Goal: Task Accomplishment & Management: Use online tool/utility

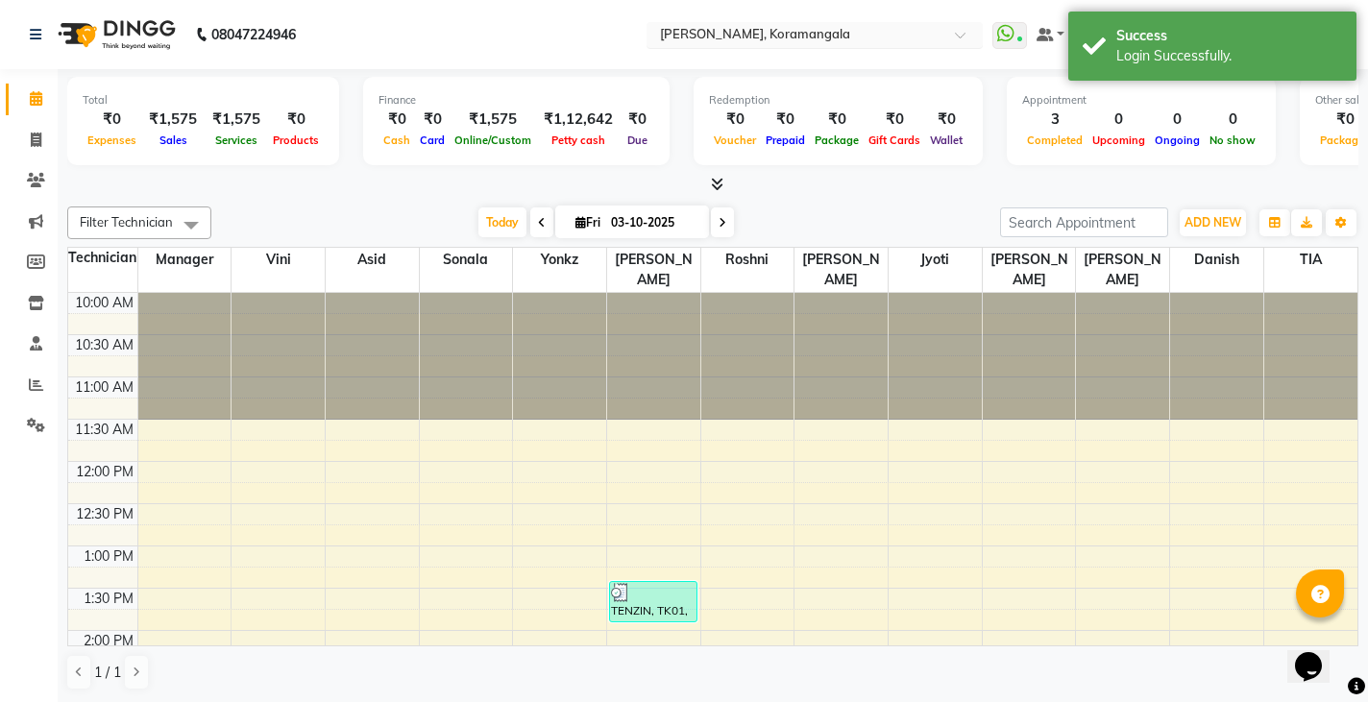
click at [804, 40] on input "text" at bounding box center [795, 36] width 279 height 19
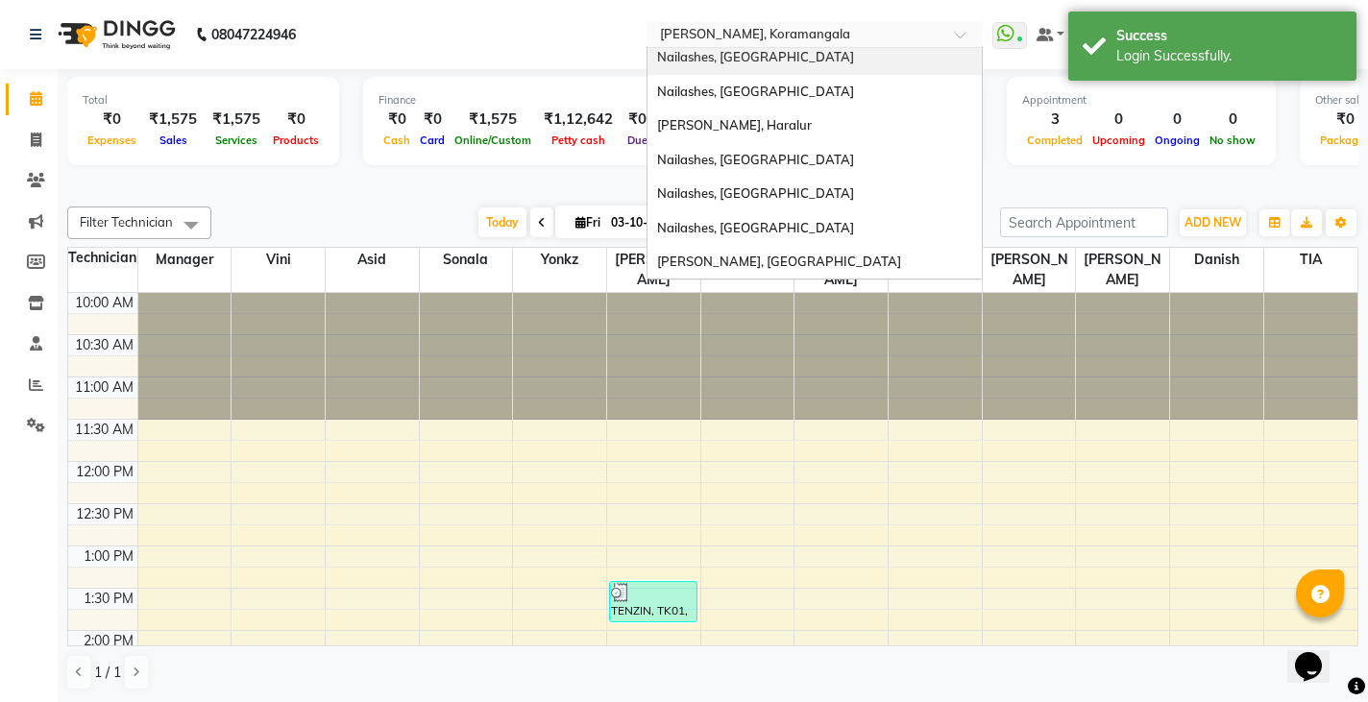
scroll to position [399, 0]
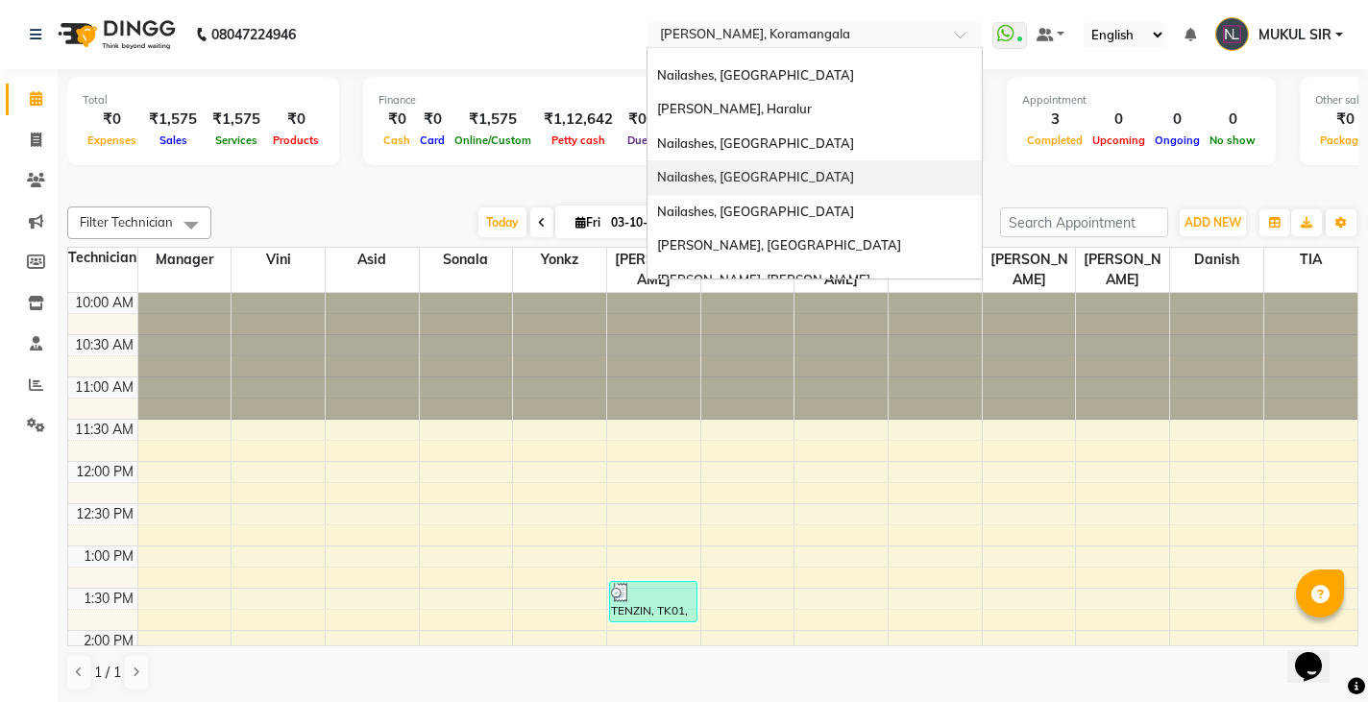
click at [760, 183] on span "Nailashes, [GEOGRAPHIC_DATA]" at bounding box center [755, 176] width 197 height 15
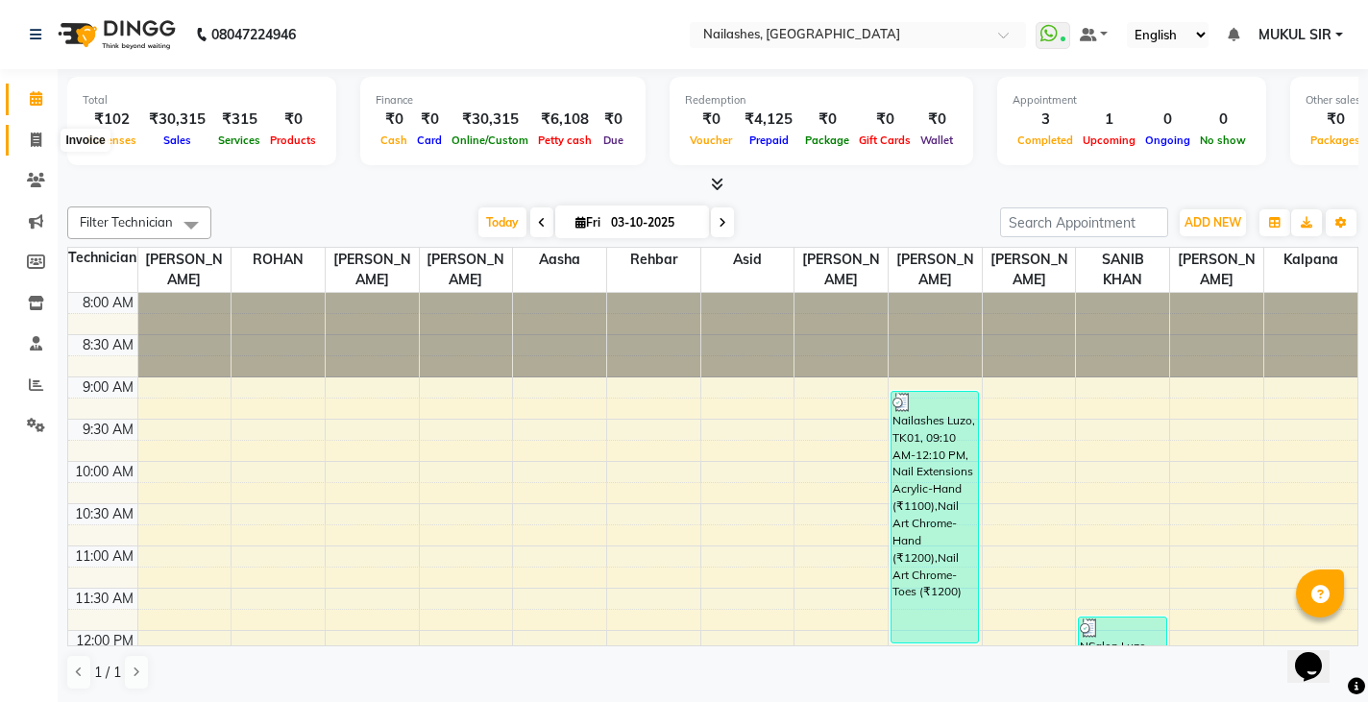
click at [40, 142] on icon at bounding box center [36, 140] width 11 height 14
select select "service"
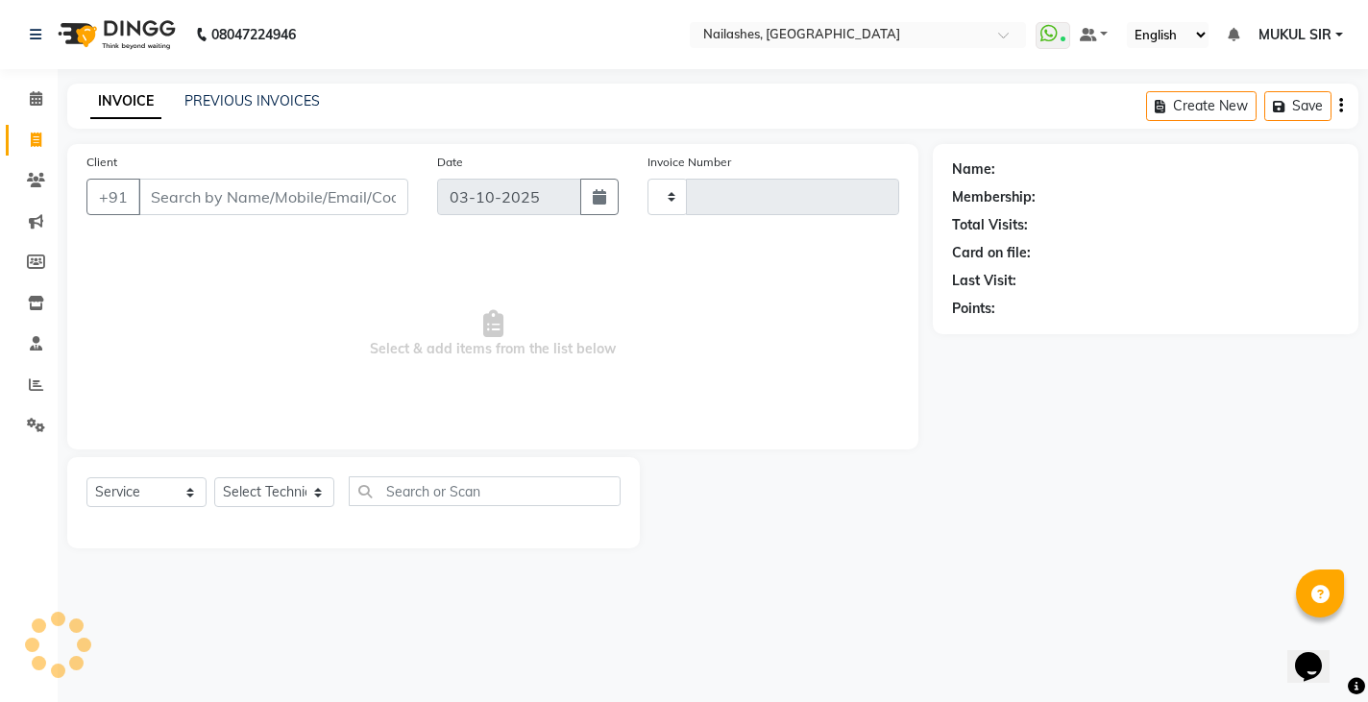
type input "1988"
select select "4251"
click at [310, 103] on link "PREVIOUS INVOICES" at bounding box center [251, 100] width 135 height 17
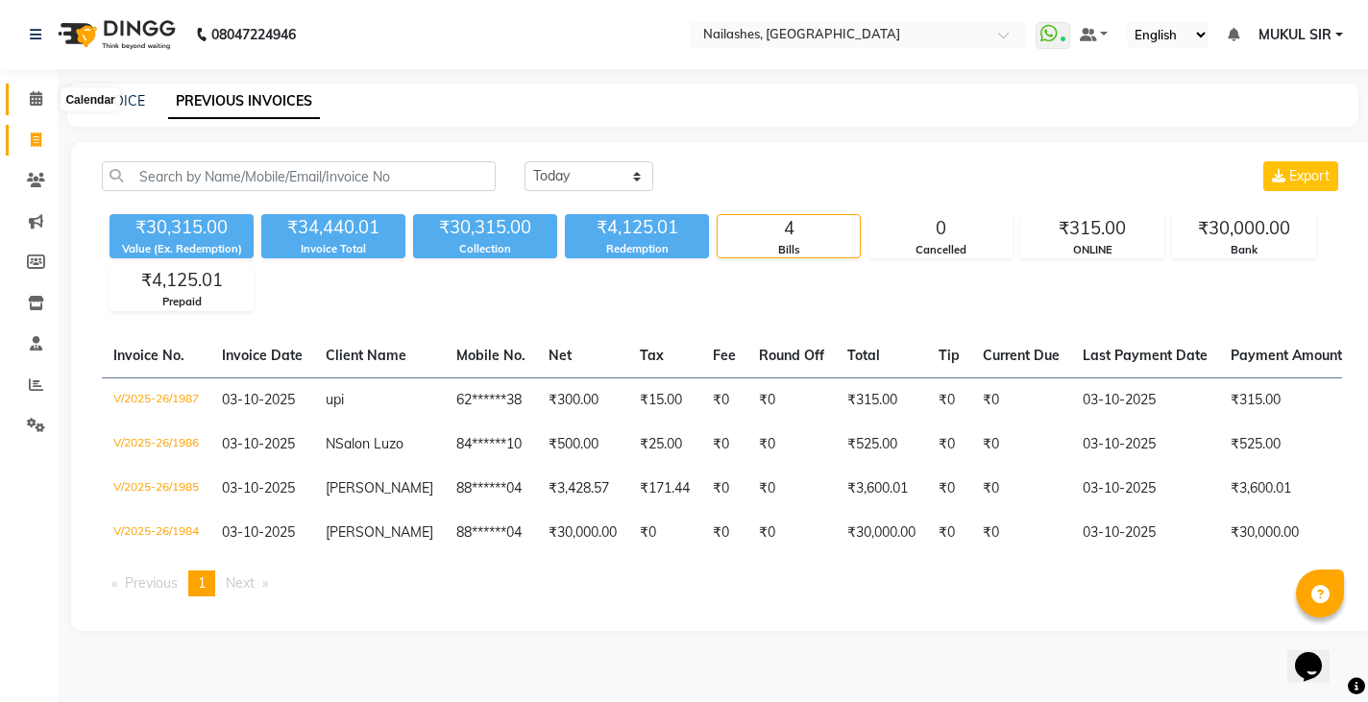
click at [31, 100] on icon at bounding box center [36, 98] width 12 height 14
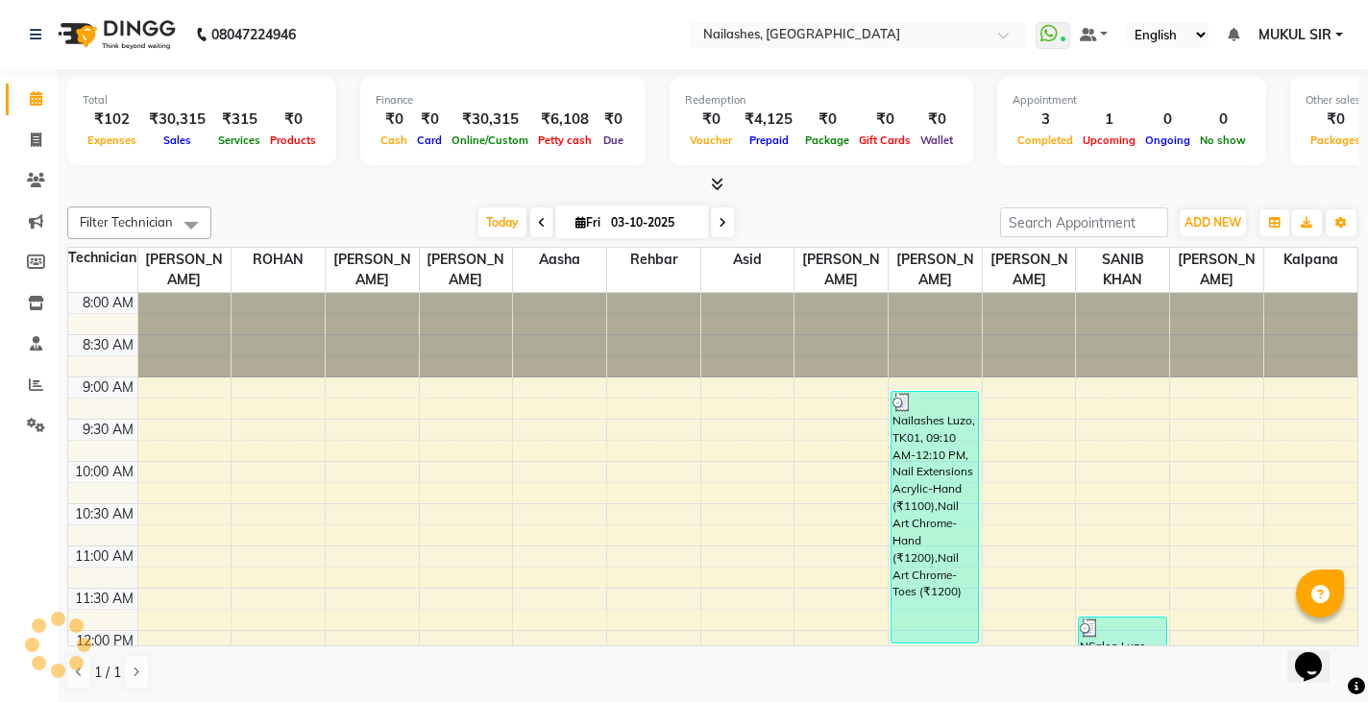
scroll to position [508, 0]
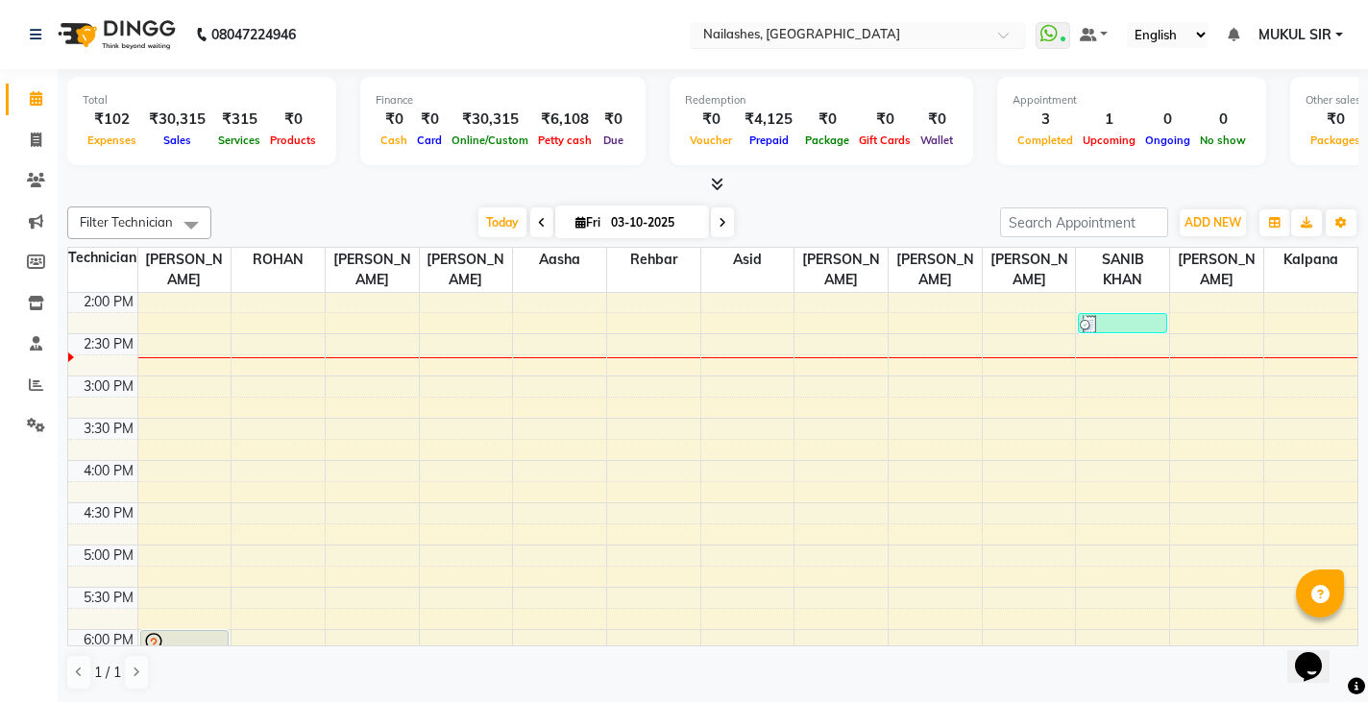
click at [807, 30] on input "text" at bounding box center [838, 36] width 279 height 19
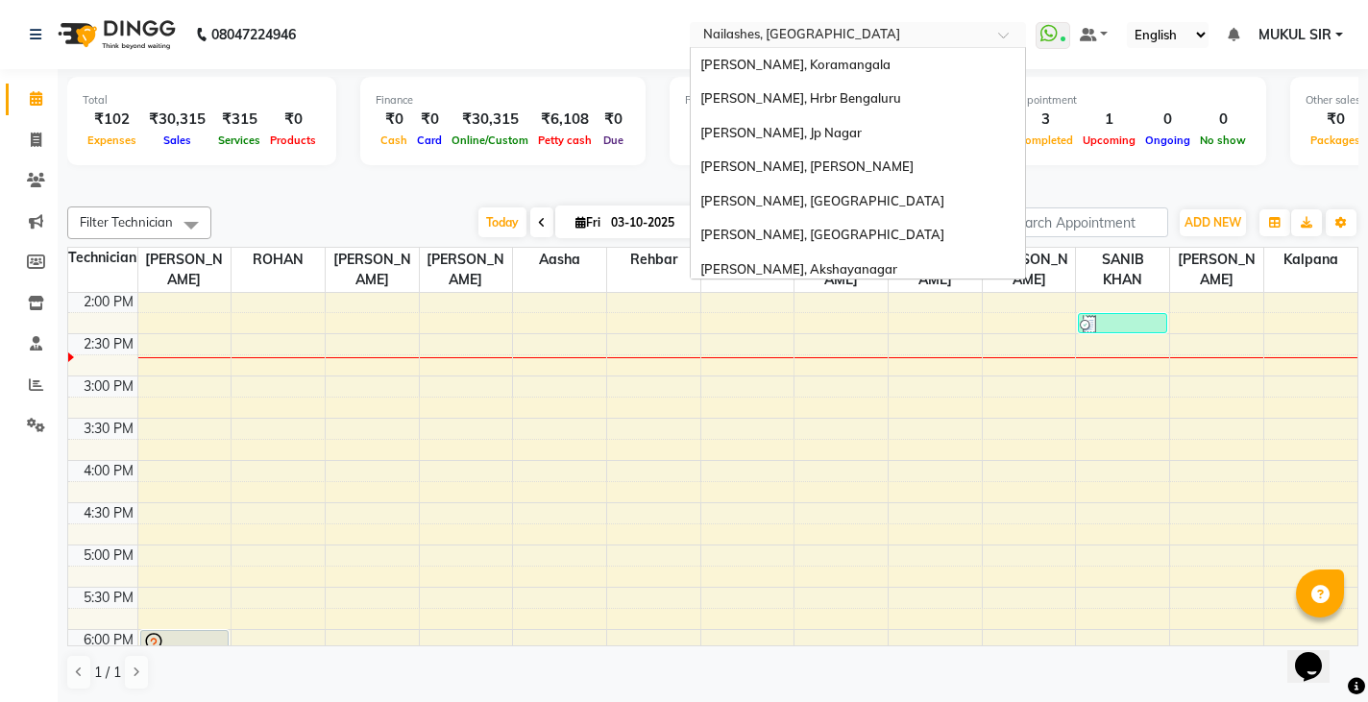
scroll to position [512, 0]
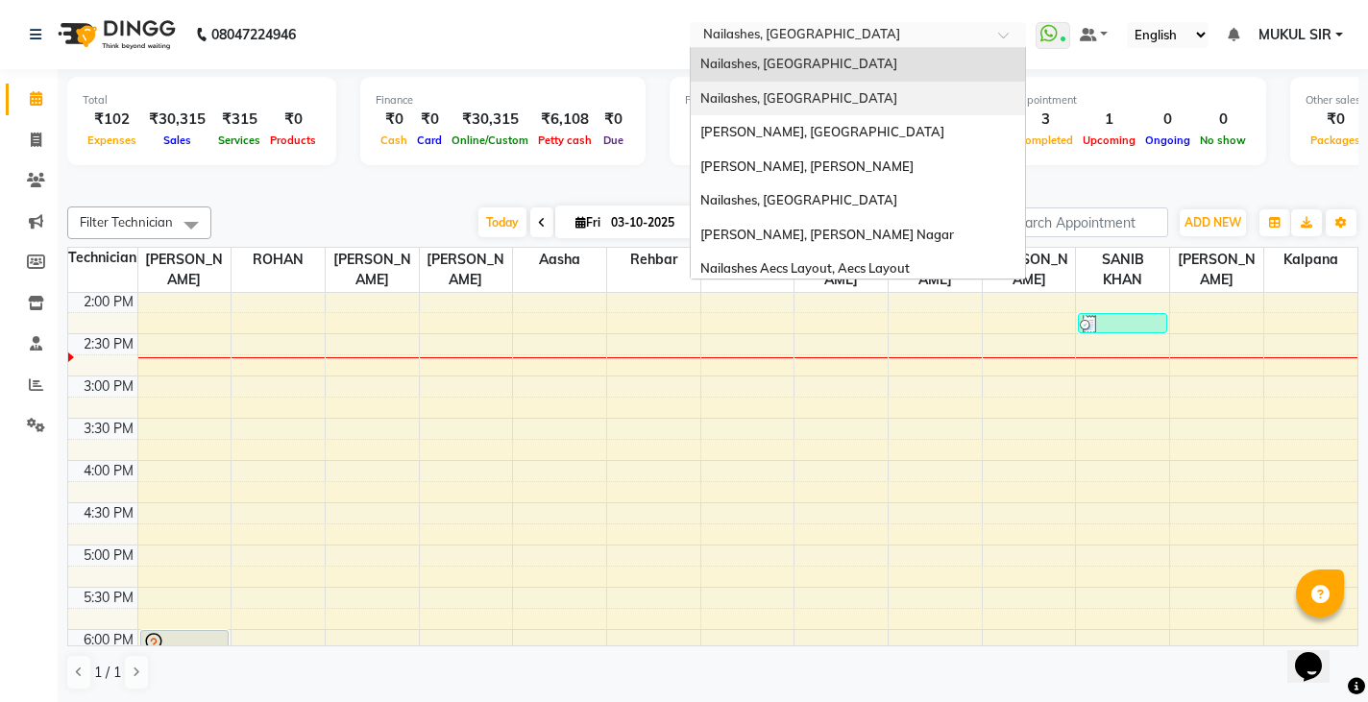
click at [796, 85] on div "Nailashes, [GEOGRAPHIC_DATA]" at bounding box center [858, 99] width 334 height 35
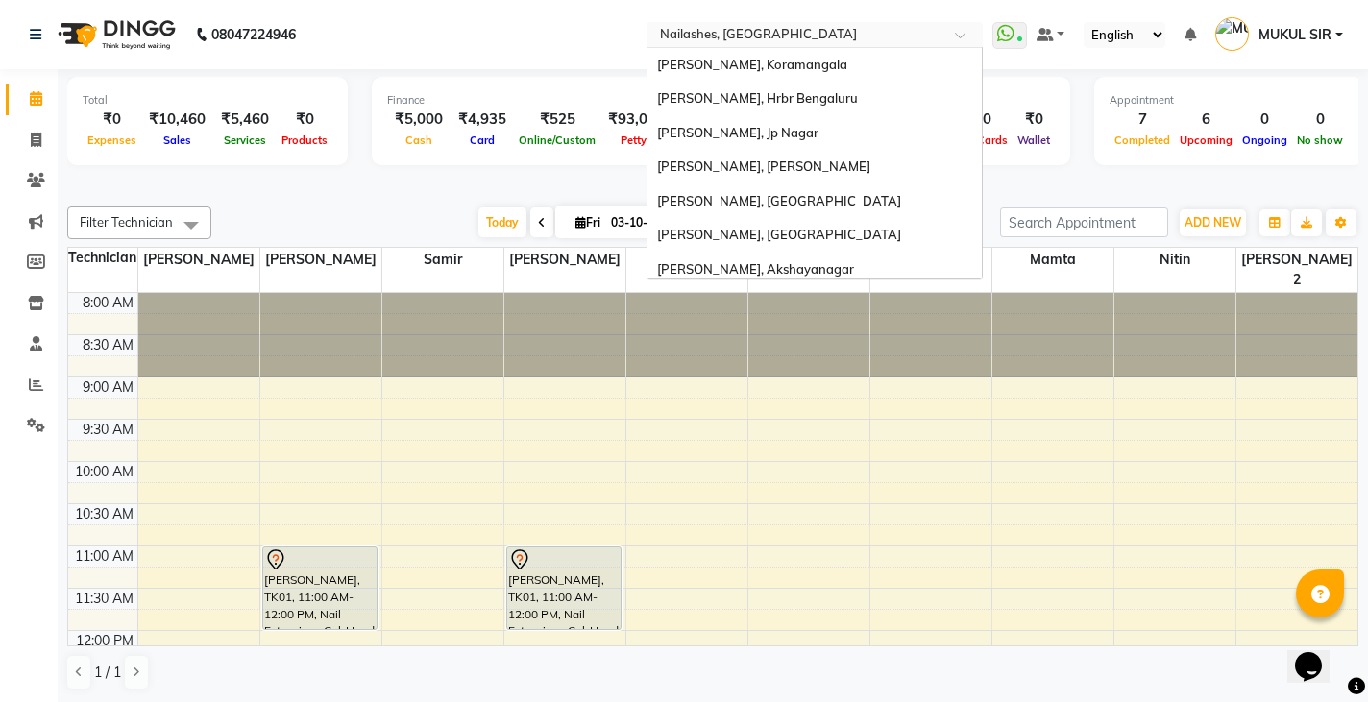
click at [844, 28] on input "text" at bounding box center [795, 36] width 279 height 19
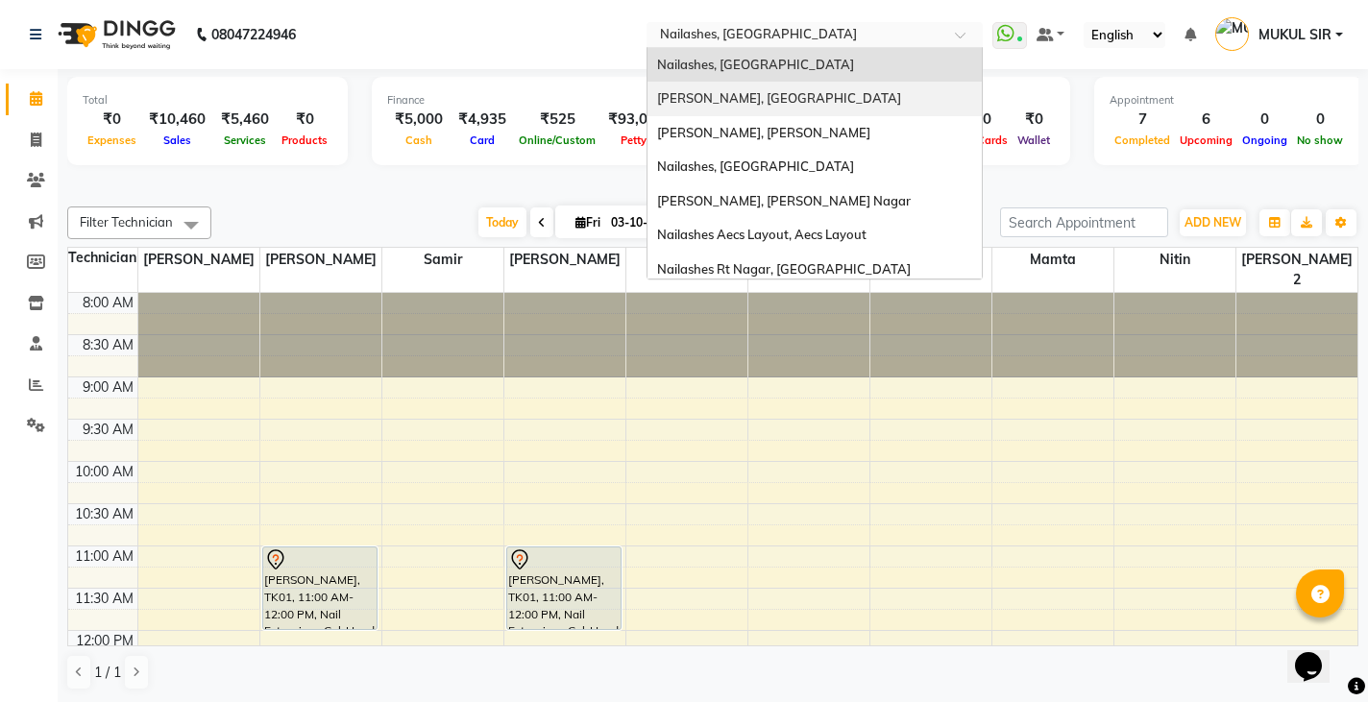
click at [762, 94] on span "[PERSON_NAME], [GEOGRAPHIC_DATA]" at bounding box center [779, 97] width 244 height 15
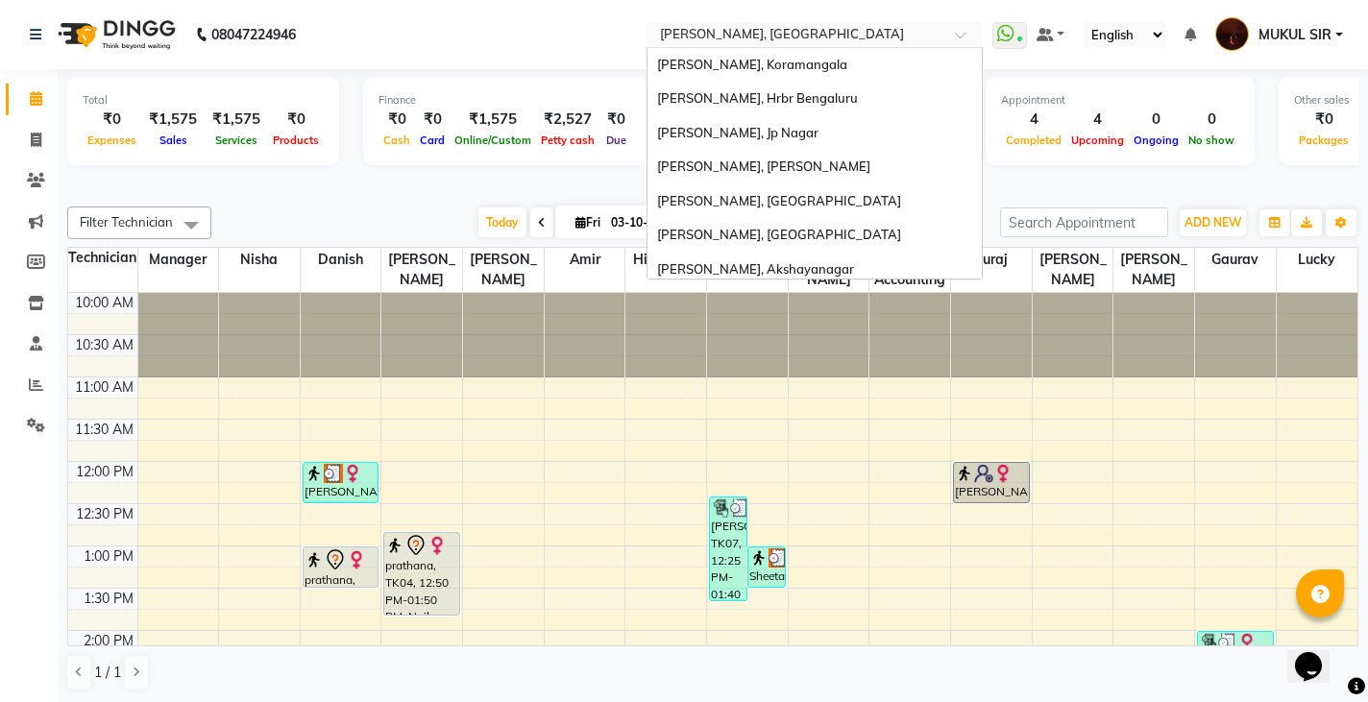
click at [809, 41] on input "text" at bounding box center [795, 36] width 279 height 19
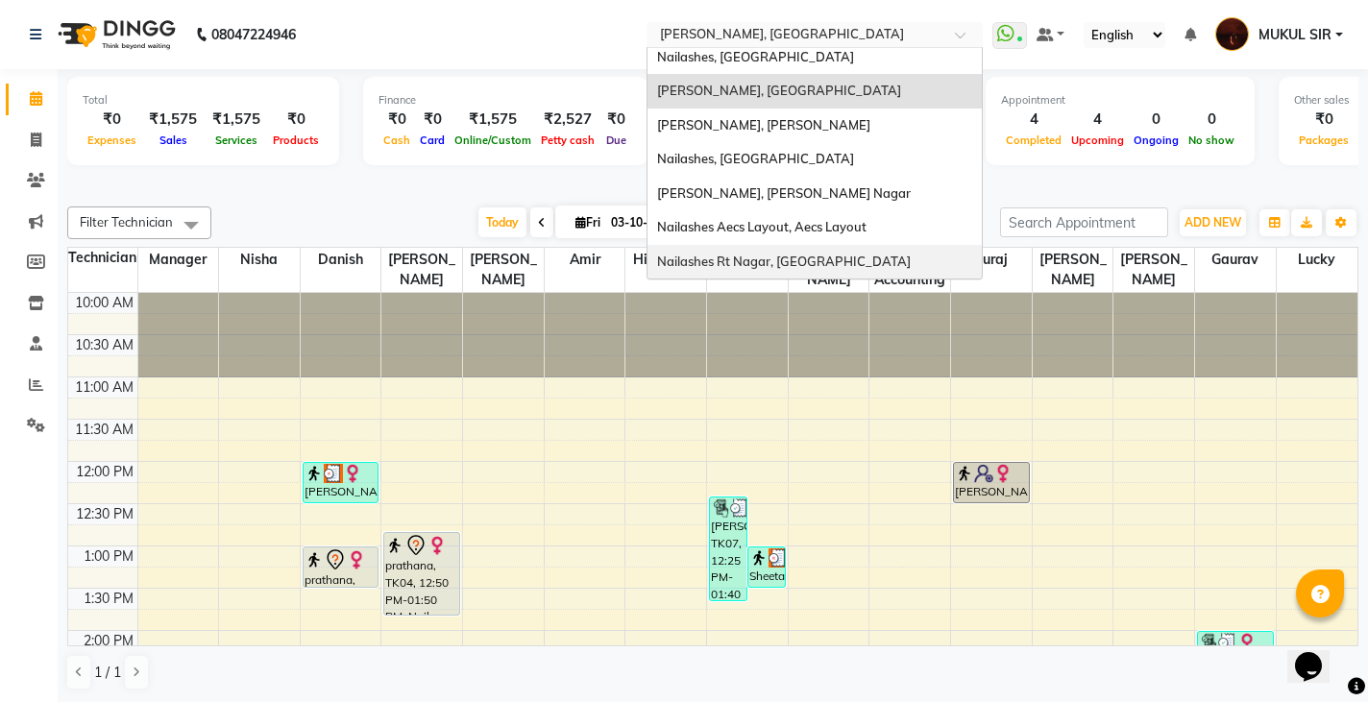
scroll to position [1, 0]
click at [600, 43] on nav "08047224946 Select Location × Nailashes, Indiranagar Nailashes, Koramangala Nai…" at bounding box center [684, 33] width 1368 height 69
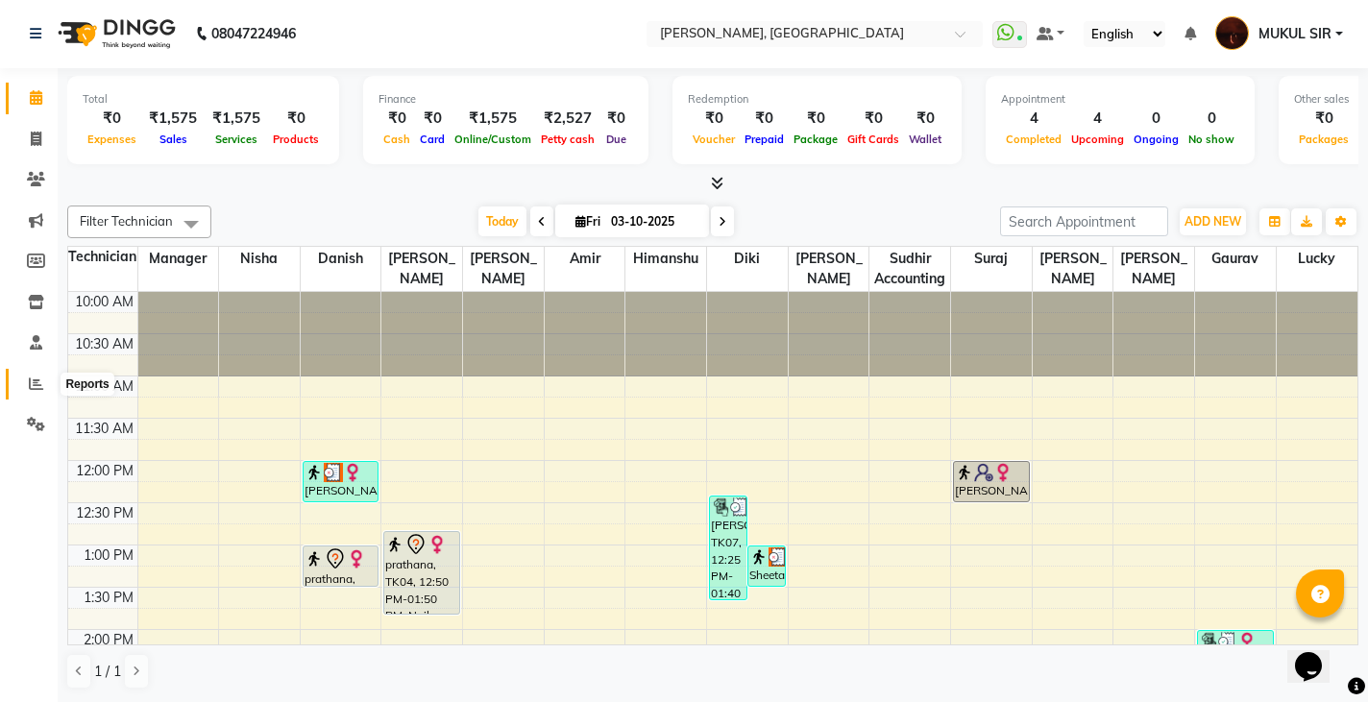
click at [29, 382] on icon at bounding box center [36, 384] width 14 height 14
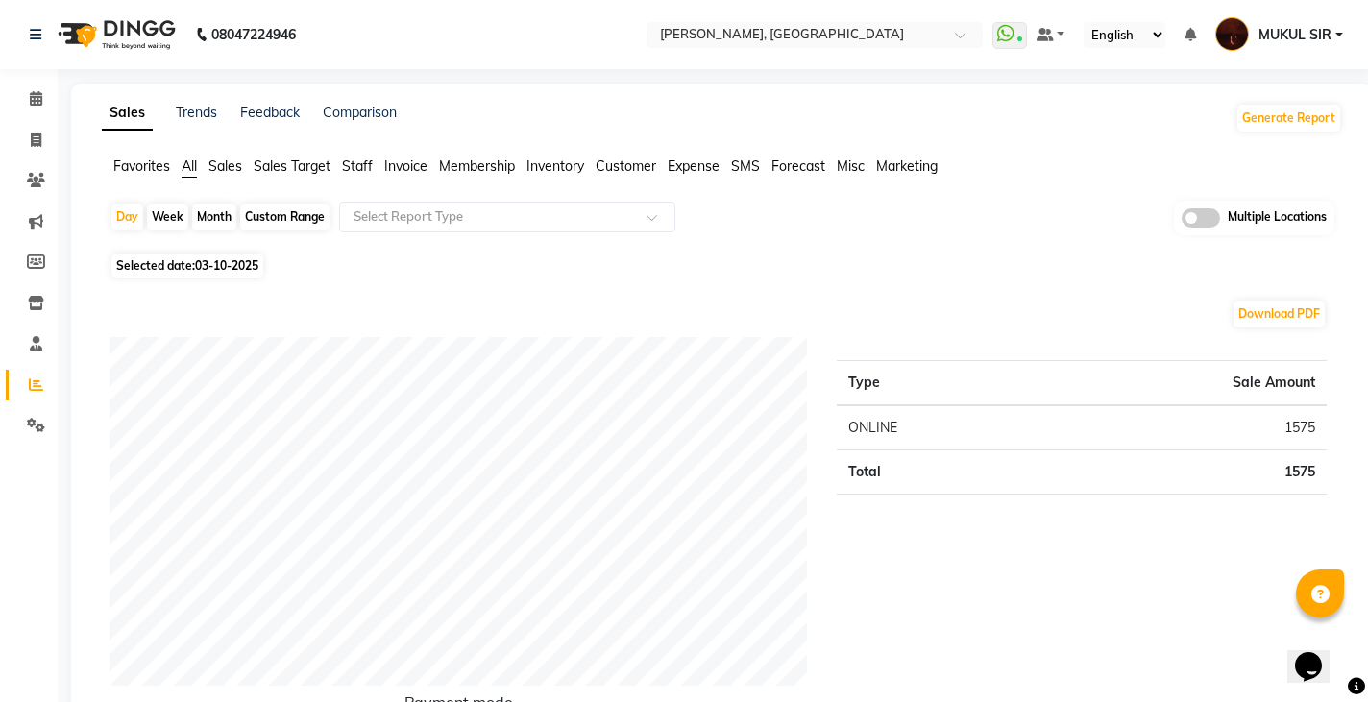
click at [237, 171] on span "Sales" at bounding box center [225, 166] width 34 height 17
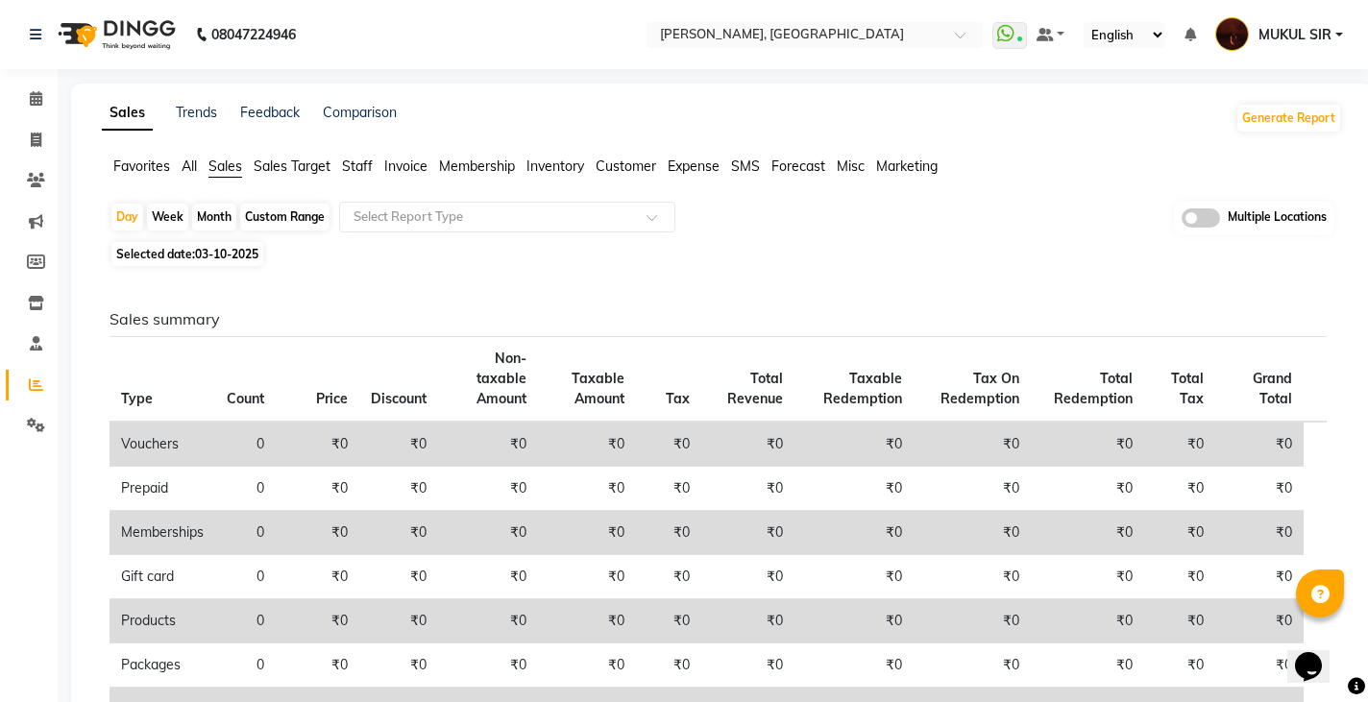
click at [213, 214] on div "Month" at bounding box center [214, 217] width 44 height 27
select select "10"
select select "2025"
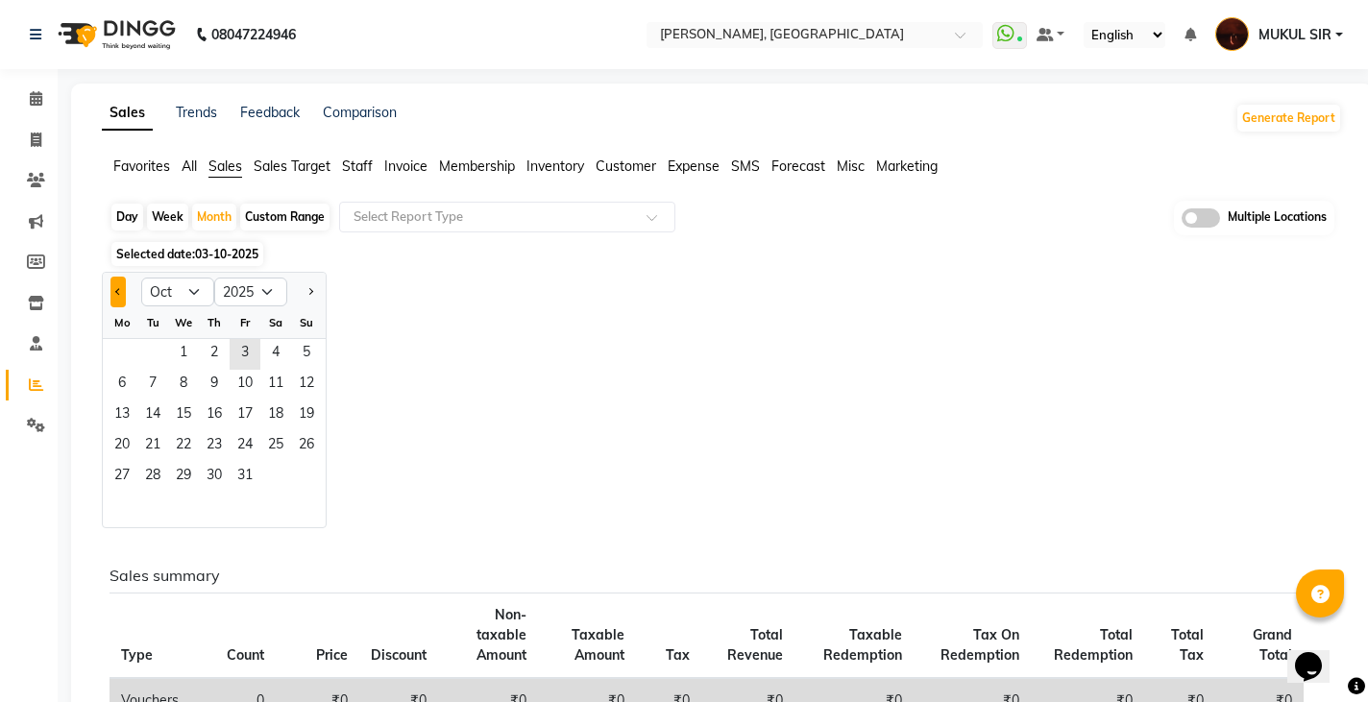
click at [118, 290] on span "Previous month" at bounding box center [118, 290] width 7 height 7
click at [119, 294] on span "Previous month" at bounding box center [118, 290] width 7 height 7
select select "7"
click at [149, 353] on span "1" at bounding box center [152, 354] width 31 height 31
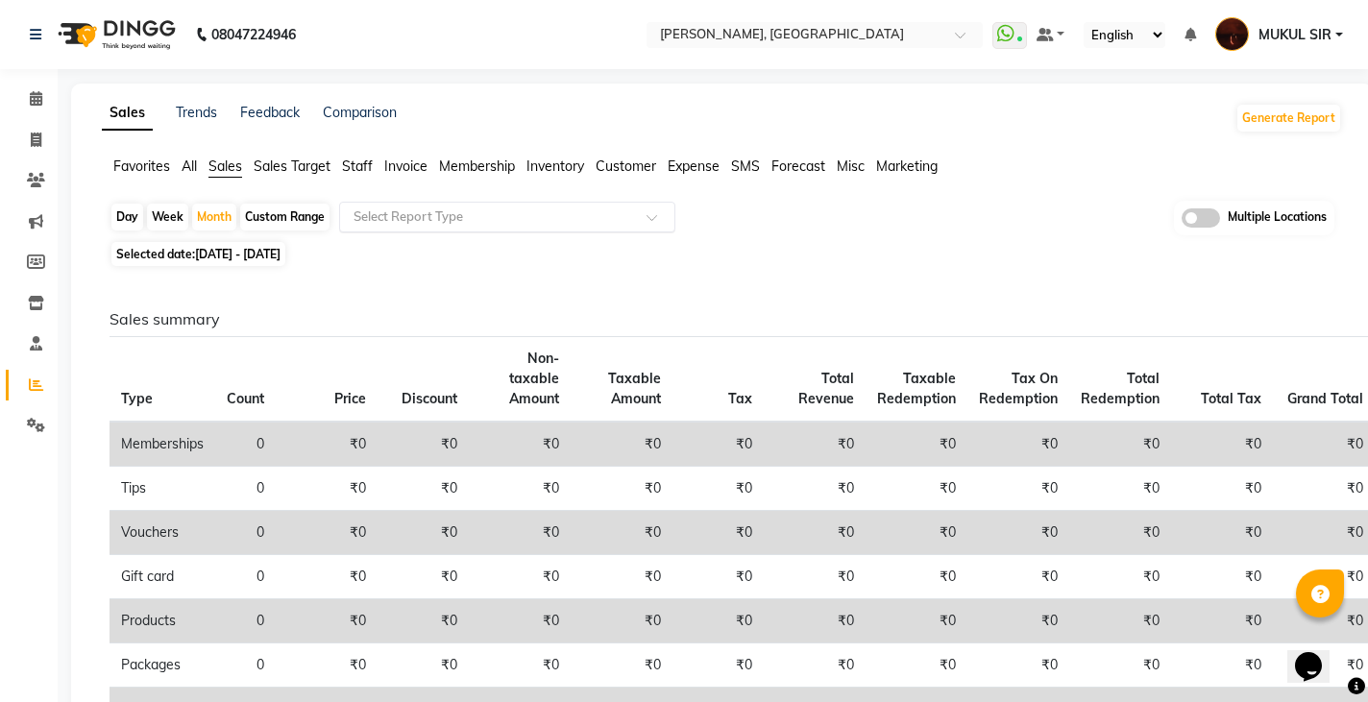
click at [645, 208] on div at bounding box center [507, 216] width 334 height 19
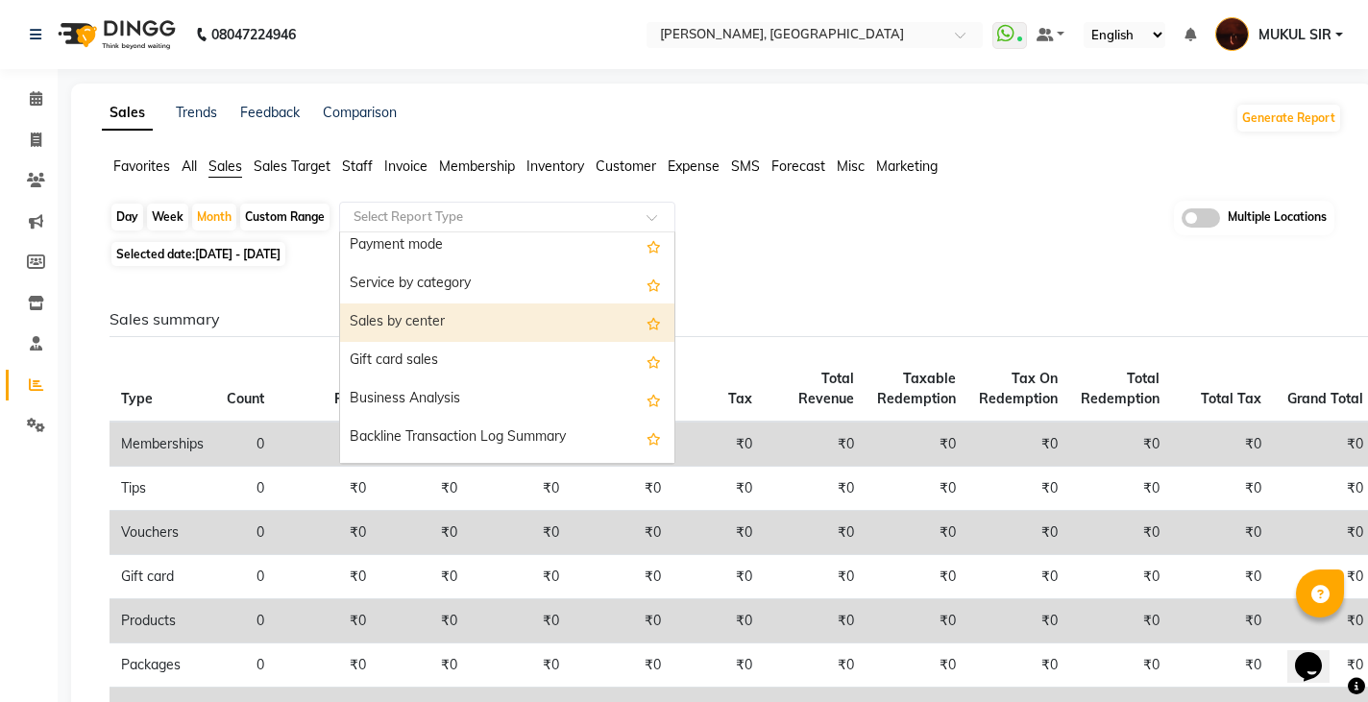
scroll to position [354, 0]
click at [504, 327] on div "Sales by center" at bounding box center [507, 320] width 334 height 38
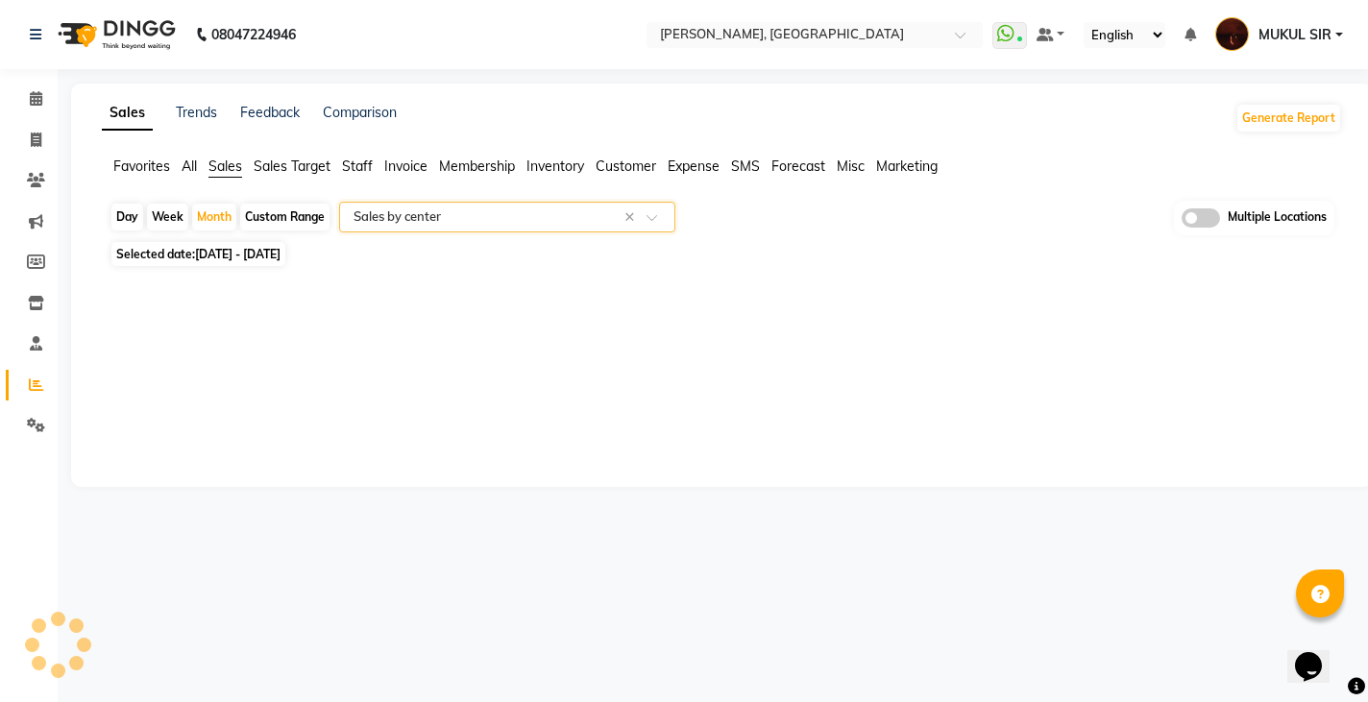
select select "full_report"
select select "csv"
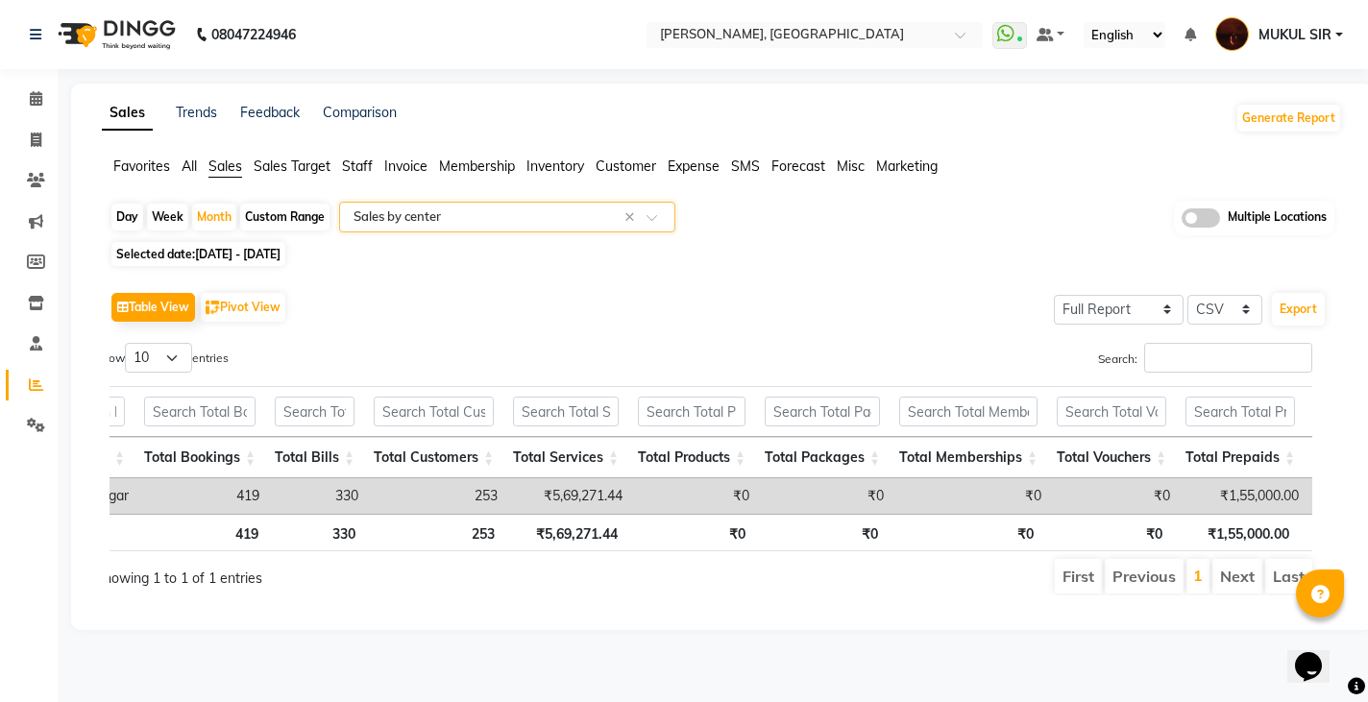
scroll to position [0, 0]
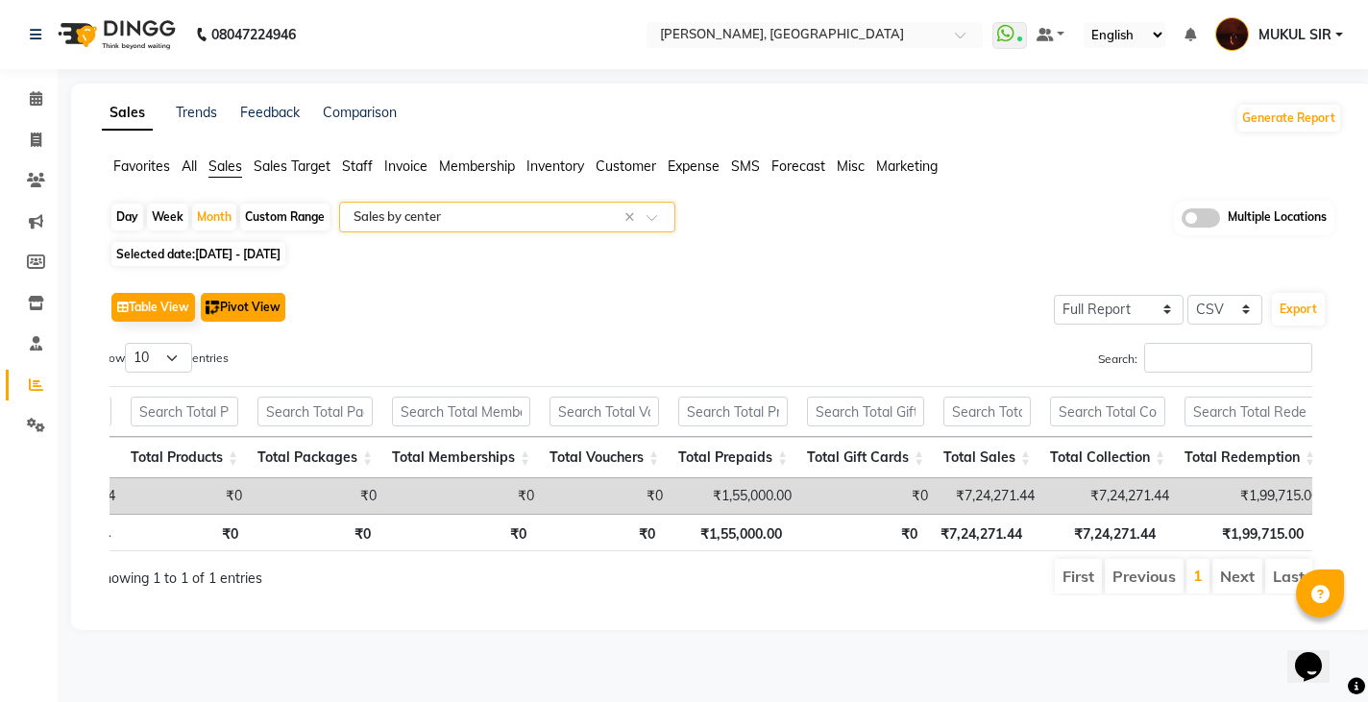
click at [263, 315] on button "Pivot View" at bounding box center [243, 307] width 85 height 29
select select "full_report"
select select "csv"
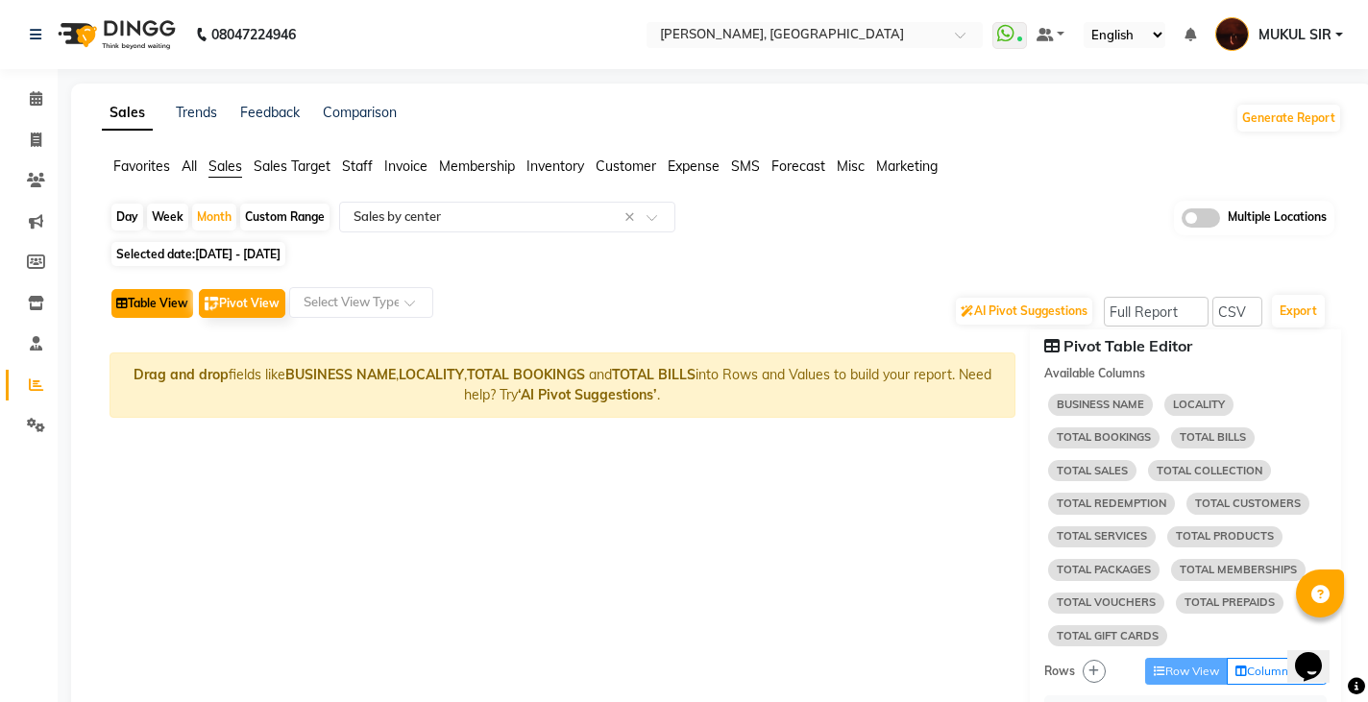
click at [153, 304] on button "Table View" at bounding box center [152, 303] width 82 height 29
select select "full_report"
select select "csv"
